Goal: Find specific page/section: Find specific page/section

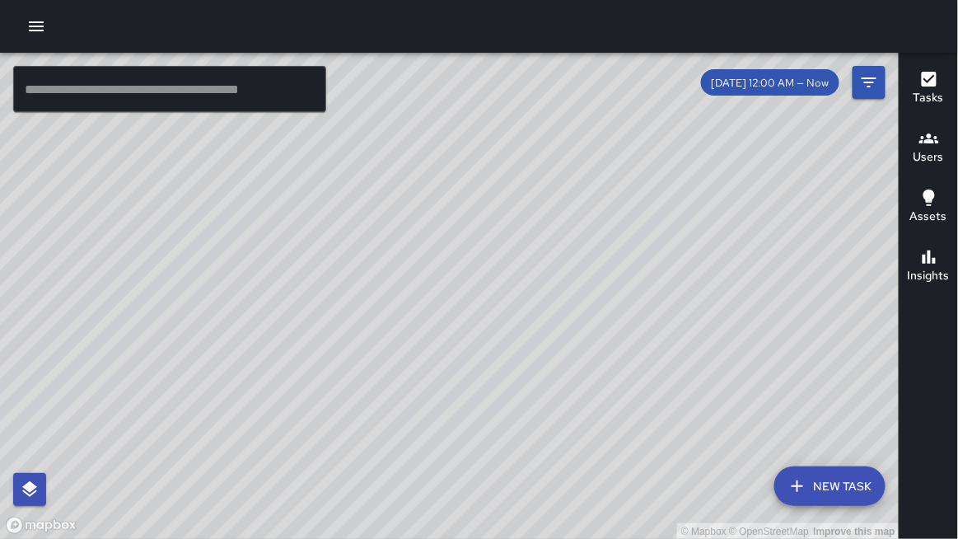
click at [49, 96] on input "text" at bounding box center [169, 89] width 313 height 46
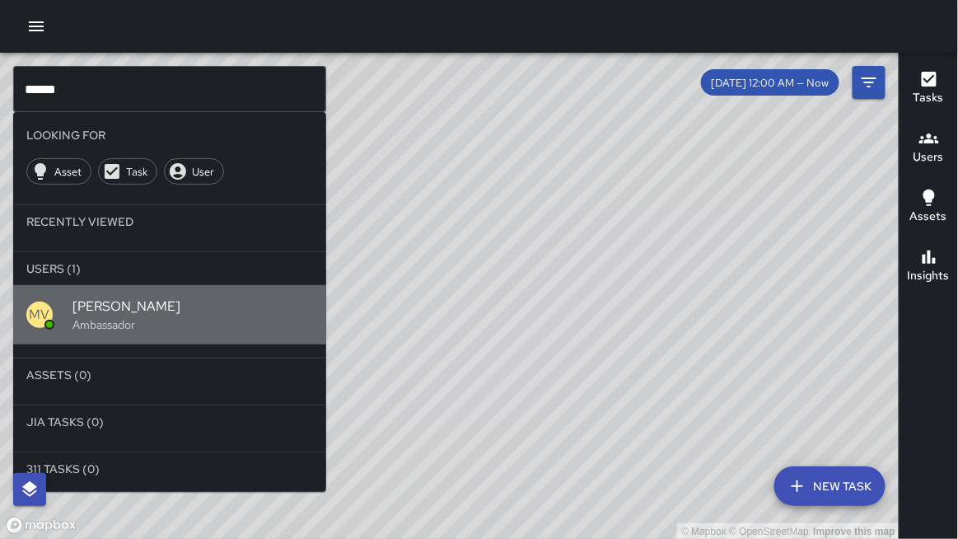
click at [171, 295] on div "[PERSON_NAME] Ambassador" at bounding box center [169, 314] width 313 height 59
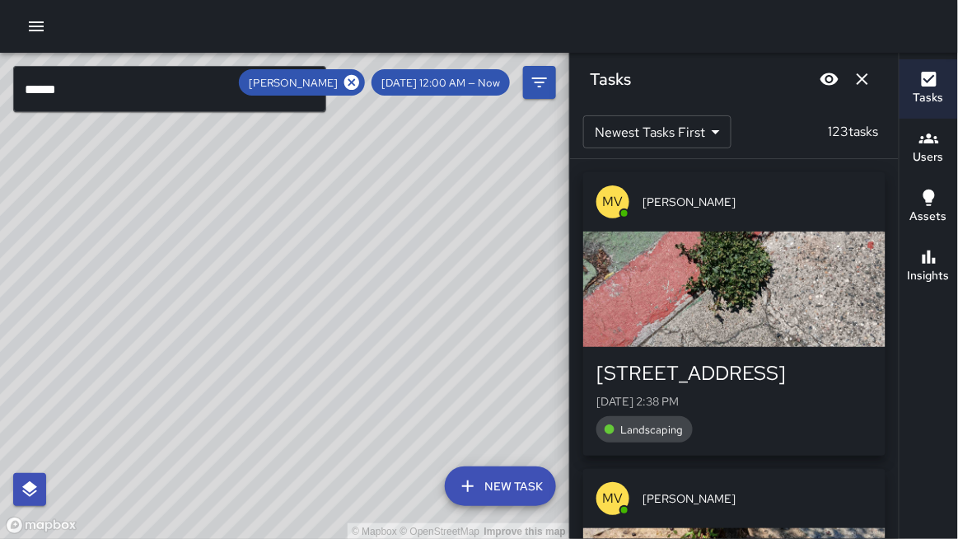
drag, startPoint x: 216, startPoint y: 208, endPoint x: 360, endPoint y: 367, distance: 215.3
click at [363, 386] on div "© Mapbox © OpenStreetMap Improve this map" at bounding box center [285, 296] width 570 height 487
drag, startPoint x: 352, startPoint y: 302, endPoint x: 369, endPoint y: 316, distance: 21.8
click at [369, 316] on div "© Mapbox © OpenStreetMap Improve this map" at bounding box center [285, 296] width 570 height 487
click at [867, 80] on icon "Dismiss" at bounding box center [863, 79] width 20 height 20
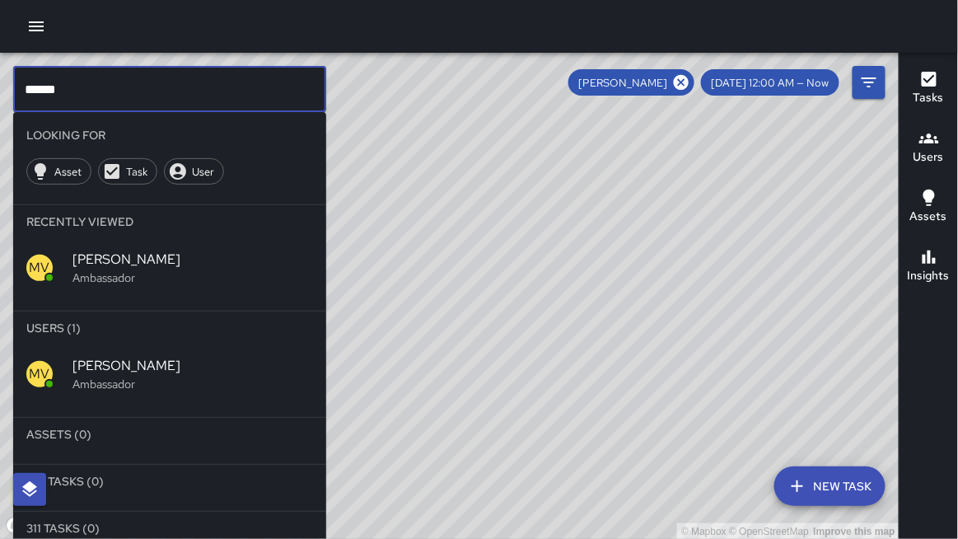
click at [254, 104] on input "******" at bounding box center [169, 89] width 313 height 46
type input "*"
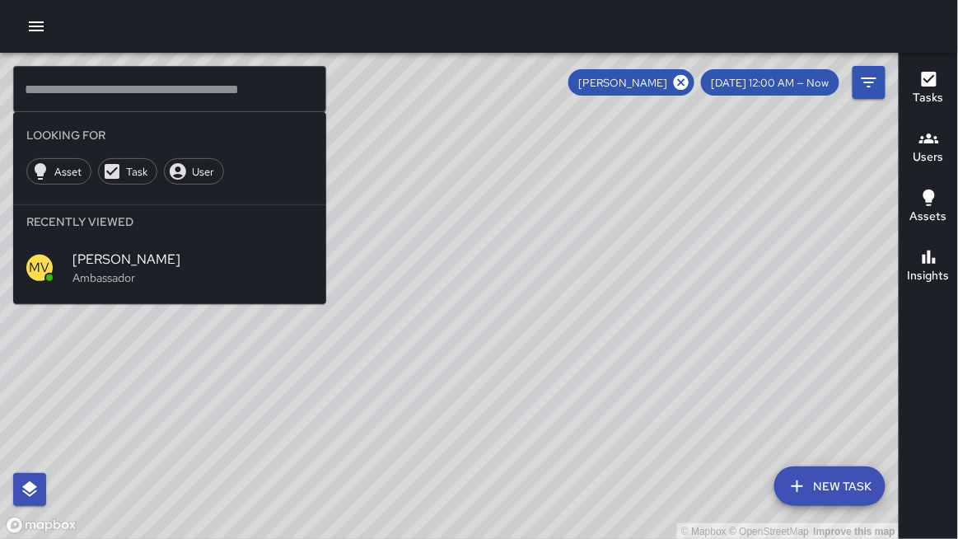
click at [278, 424] on div "© Mapbox © OpenStreetMap Improve this map" at bounding box center [450, 296] width 900 height 487
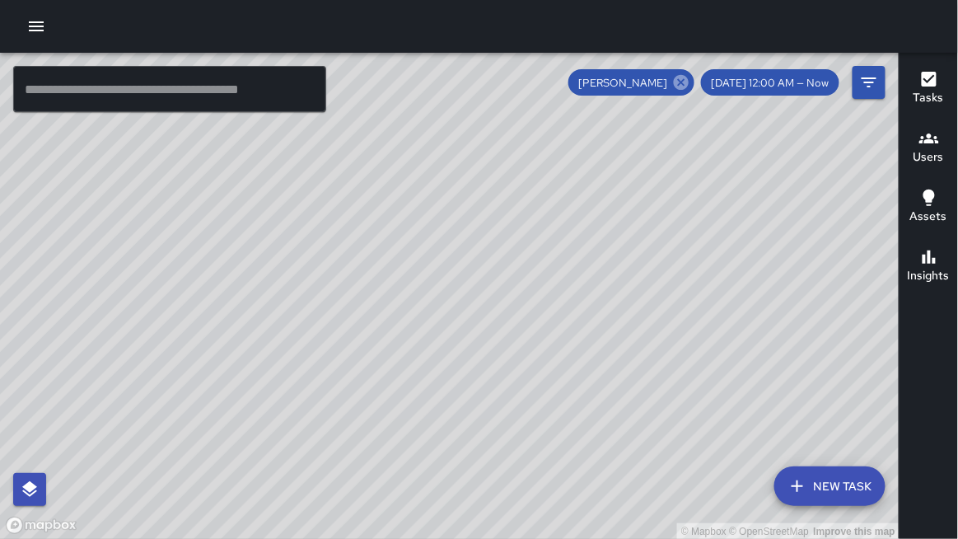
click at [690, 85] on icon at bounding box center [681, 82] width 18 height 18
drag, startPoint x: 460, startPoint y: 248, endPoint x: 475, endPoint y: 101, distance: 147.4
click at [475, 101] on div "© Mapbox © OpenStreetMap Improve this map" at bounding box center [450, 296] width 900 height 487
